Goal: Task Accomplishment & Management: Manage account settings

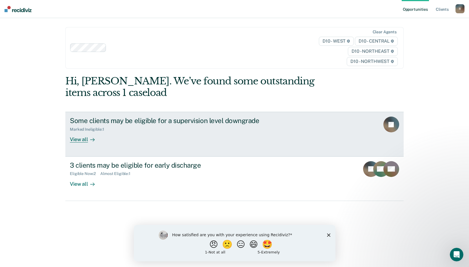
click at [77, 138] on div "View all" at bounding box center [86, 137] width 32 height 11
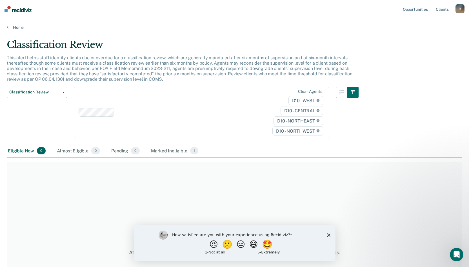
click at [463, 8] on div "R" at bounding box center [460, 8] width 9 height 9
click at [420, 25] on link "Profile" at bounding box center [437, 23] width 45 height 5
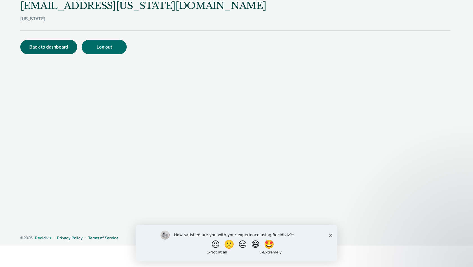
click at [59, 49] on button "Back to dashboard" at bounding box center [48, 47] width 57 height 14
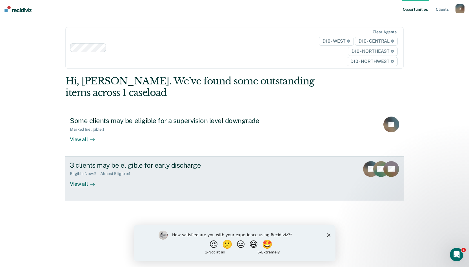
click at [81, 185] on div "View all" at bounding box center [86, 181] width 32 height 11
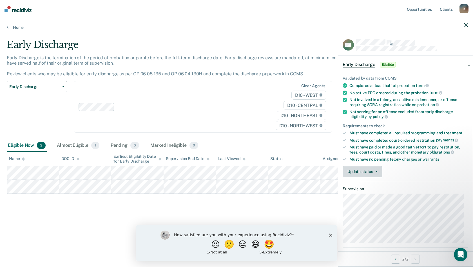
click at [359, 172] on button "Update status" at bounding box center [363, 171] width 40 height 11
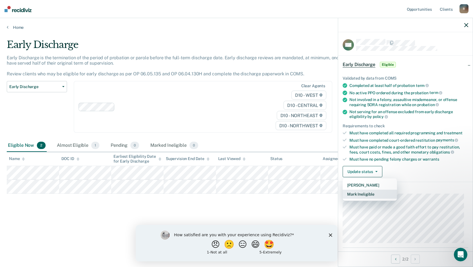
click at [360, 193] on button "Mark Ineligible" at bounding box center [370, 193] width 54 height 9
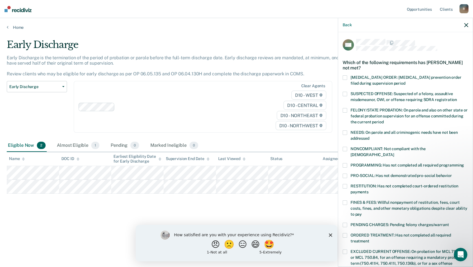
click at [346, 200] on span at bounding box center [345, 202] width 5 height 5
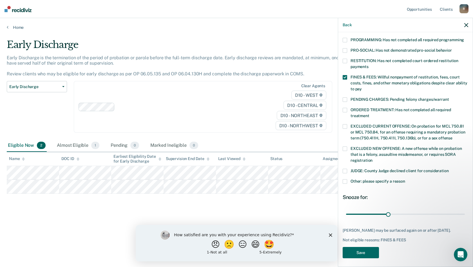
scroll to position [126, 0]
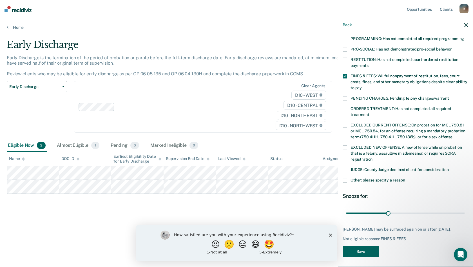
click at [364, 246] on button "Save" at bounding box center [361, 251] width 36 height 12
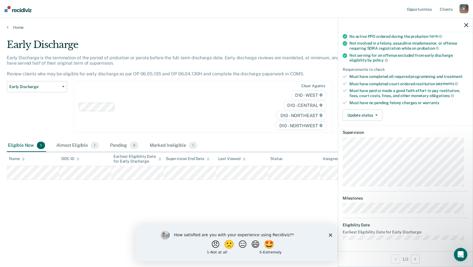
scroll to position [56, 0]
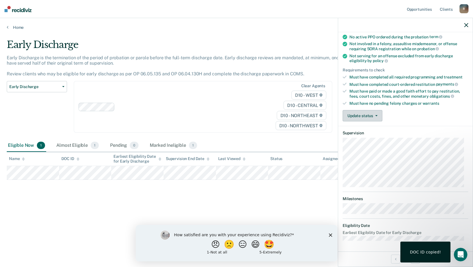
click at [366, 116] on button "Update status" at bounding box center [363, 115] width 40 height 11
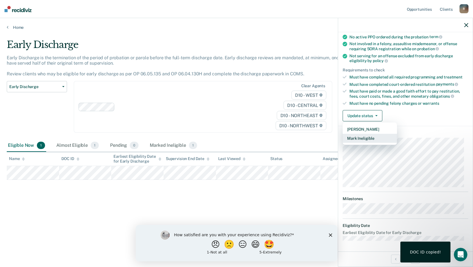
click at [367, 139] on button "Mark Ineligible" at bounding box center [370, 138] width 54 height 9
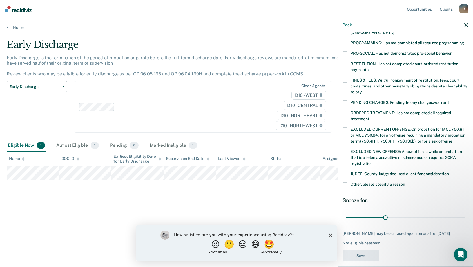
scroll to position [126, 0]
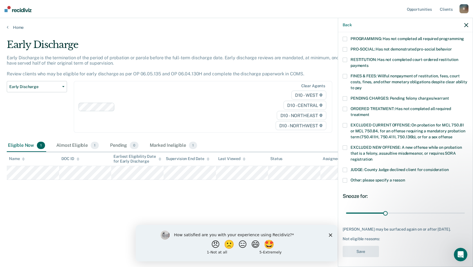
click at [344, 178] on span at bounding box center [345, 180] width 5 height 5
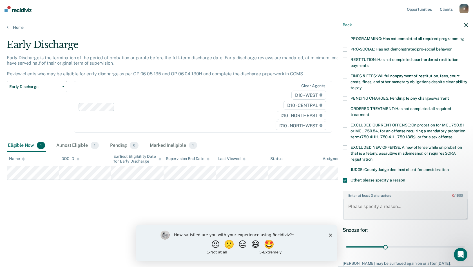
click at [363, 202] on textarea "Enter at least 3 characters 0 / 1600" at bounding box center [406, 208] width 125 height 21
type textarea "The offender is still completing treatment and programming."
click at [380, 216] on div "JE Which of the following requirements has [PERSON_NAME] not met? [MEDICAL_DATA…" at bounding box center [406, 104] width 126 height 382
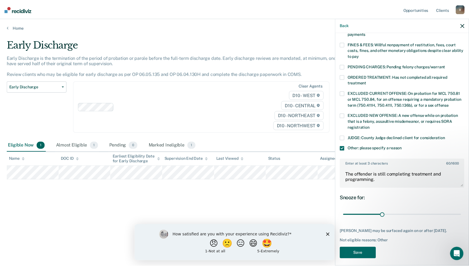
scroll to position [160, 0]
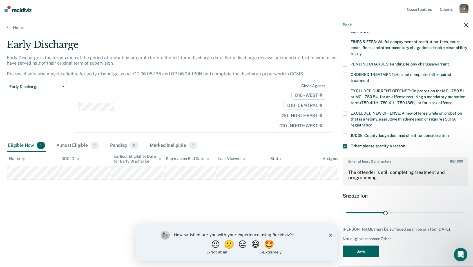
click at [372, 249] on button "Save" at bounding box center [361, 251] width 36 height 12
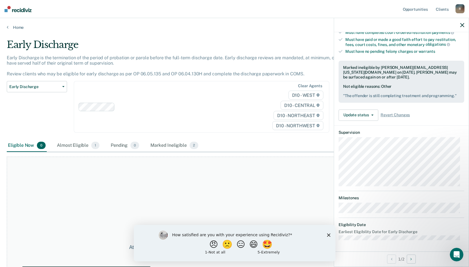
scroll to position [112, 0]
